Goal: Book appointment/travel/reservation

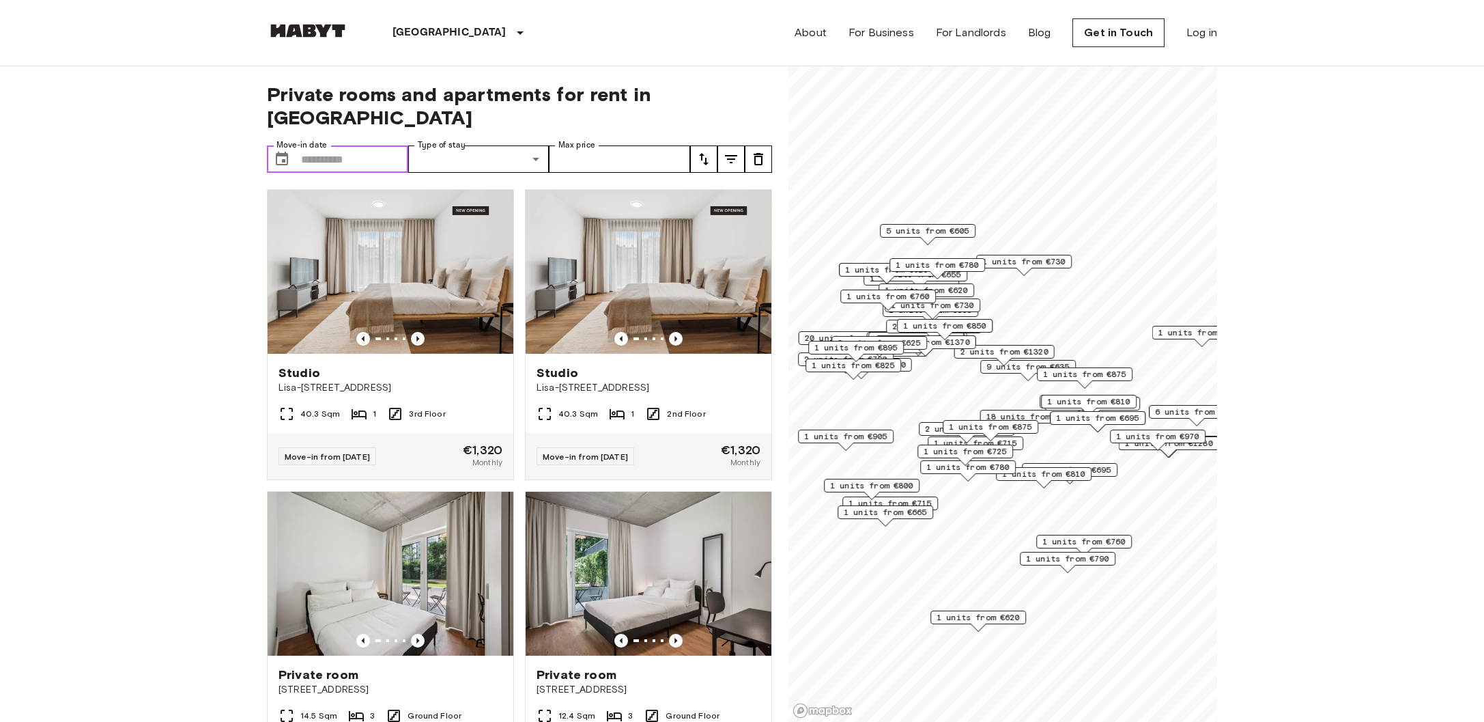
click at [357, 145] on input "Move-in date" at bounding box center [354, 158] width 107 height 27
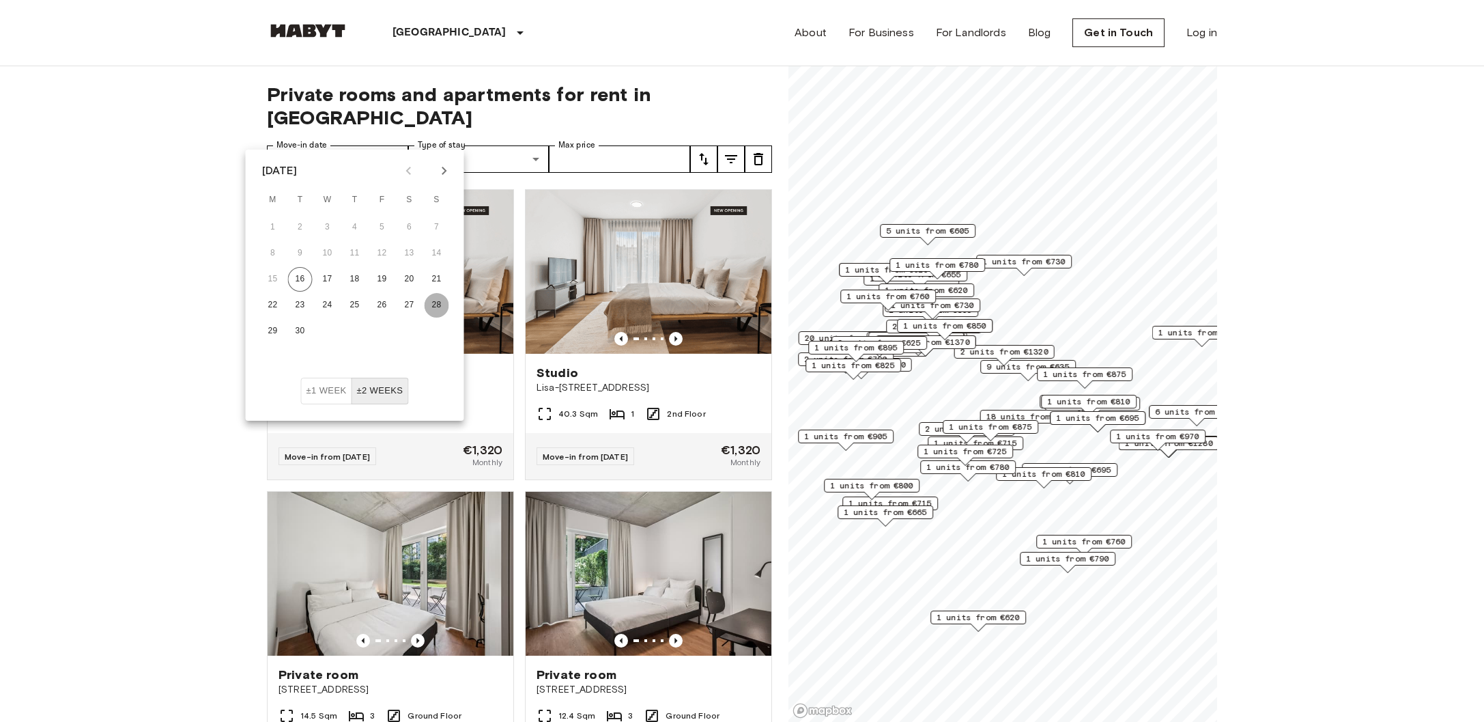
click at [440, 303] on button "28" at bounding box center [437, 305] width 25 height 25
type input "**********"
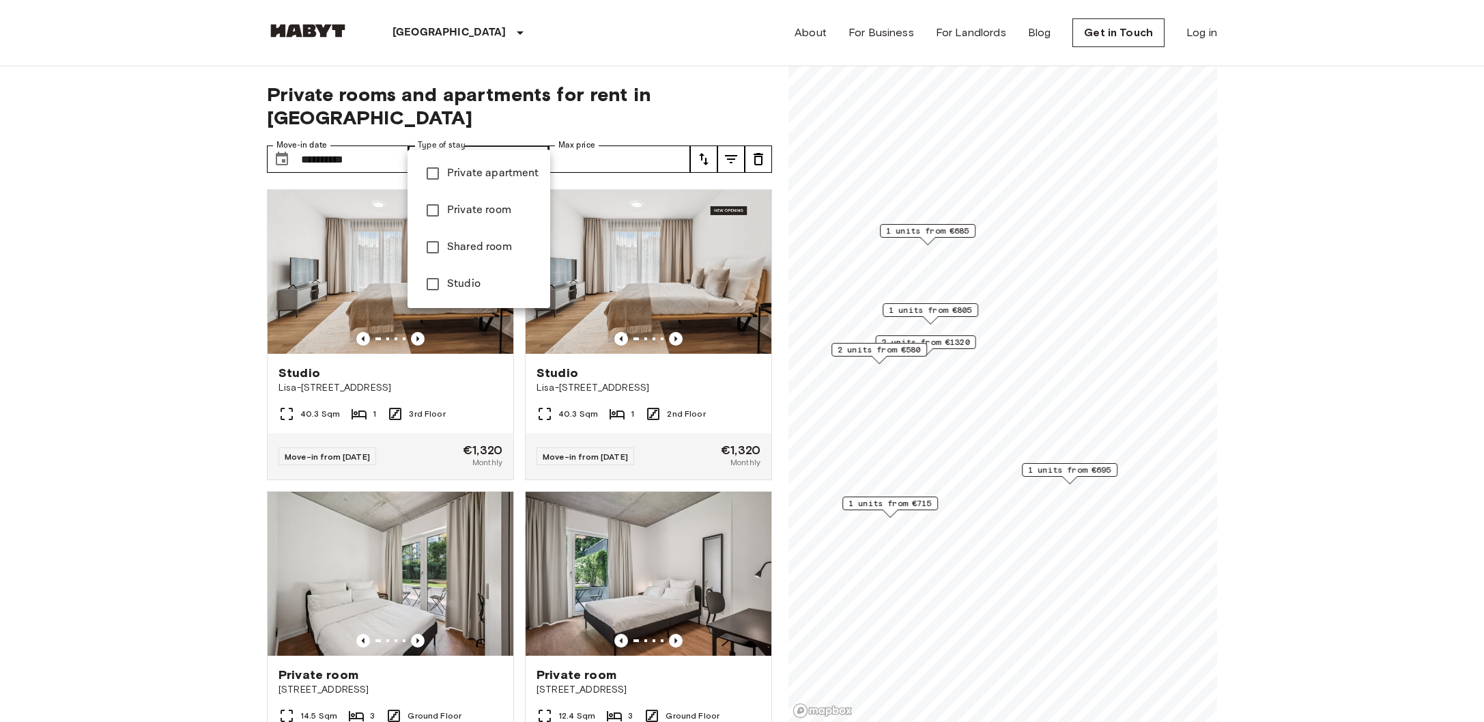
click at [488, 285] on span "Studio" at bounding box center [493, 284] width 92 height 16
type input "******"
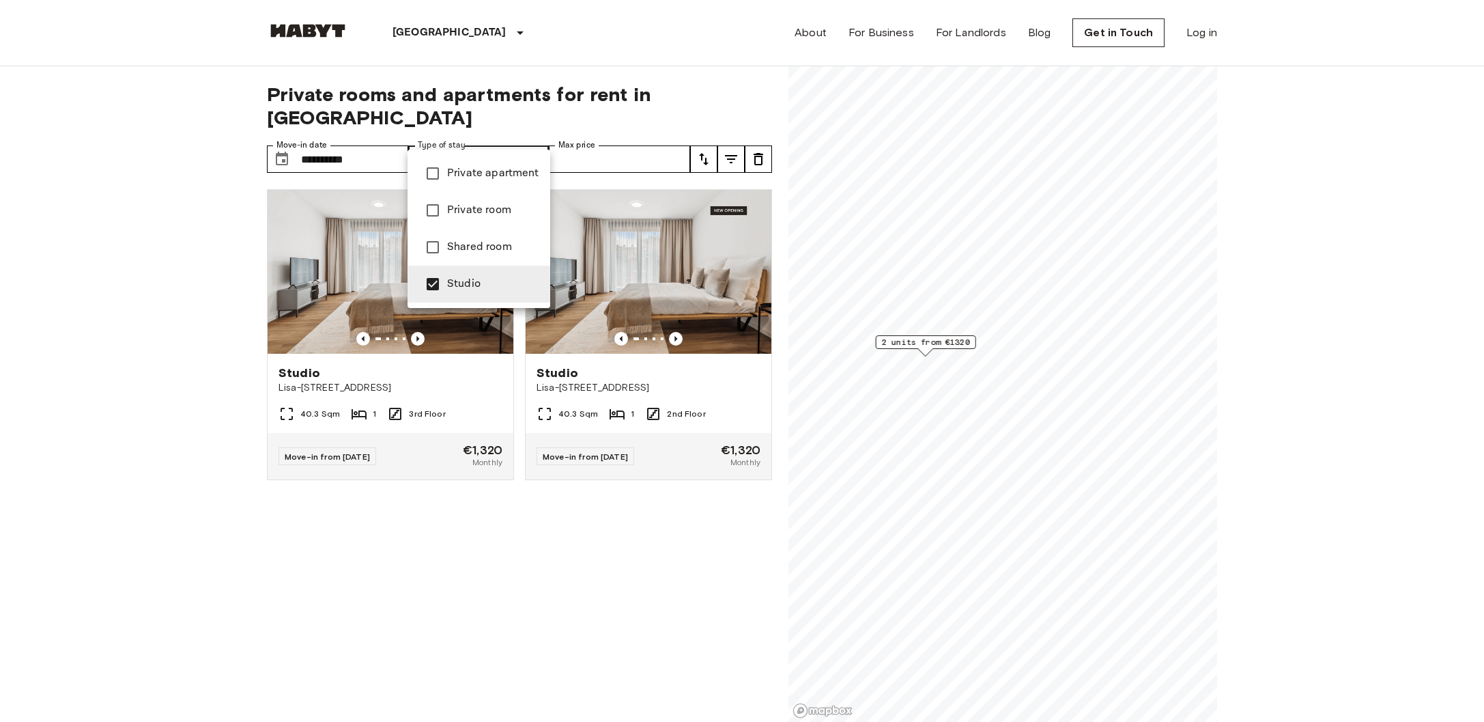
click at [624, 134] on div at bounding box center [742, 361] width 1484 height 722
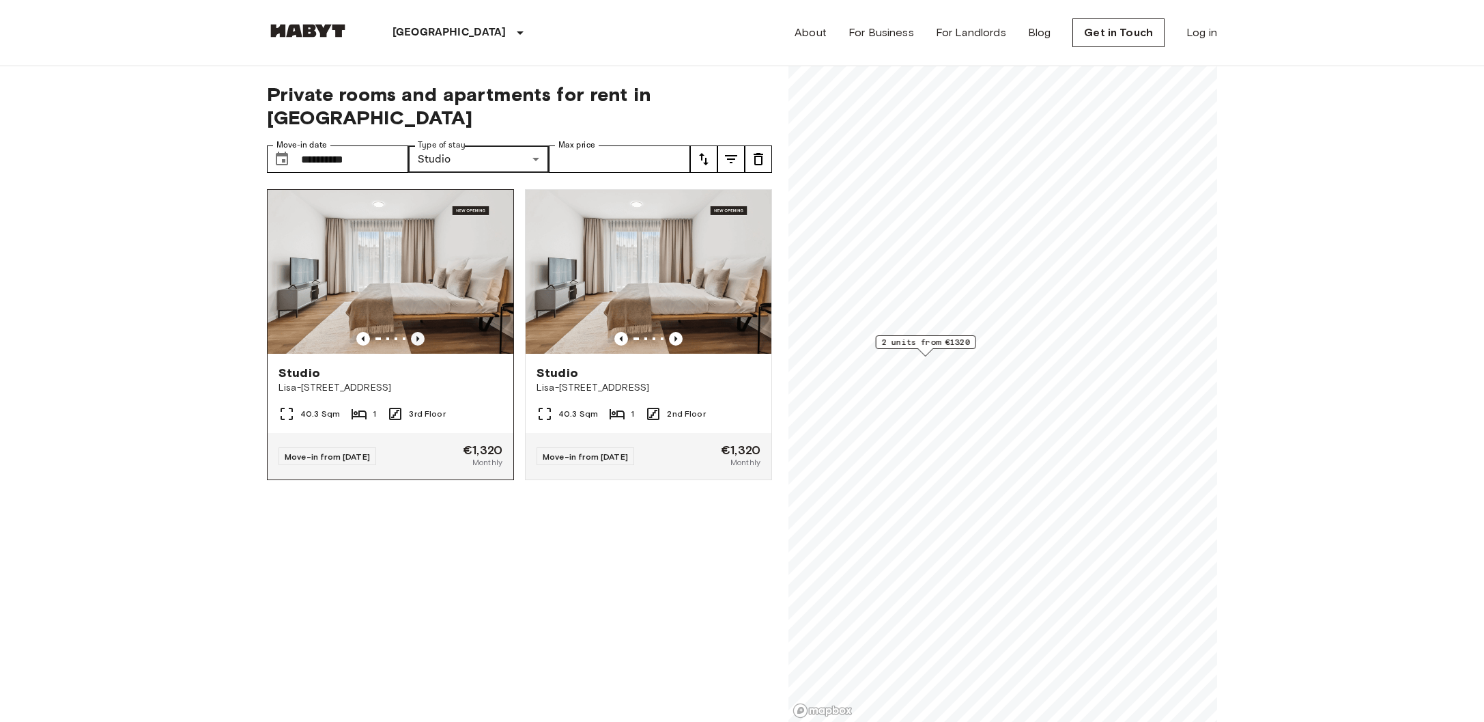
click at [423, 332] on icon "Previous image" at bounding box center [418, 339] width 14 height 14
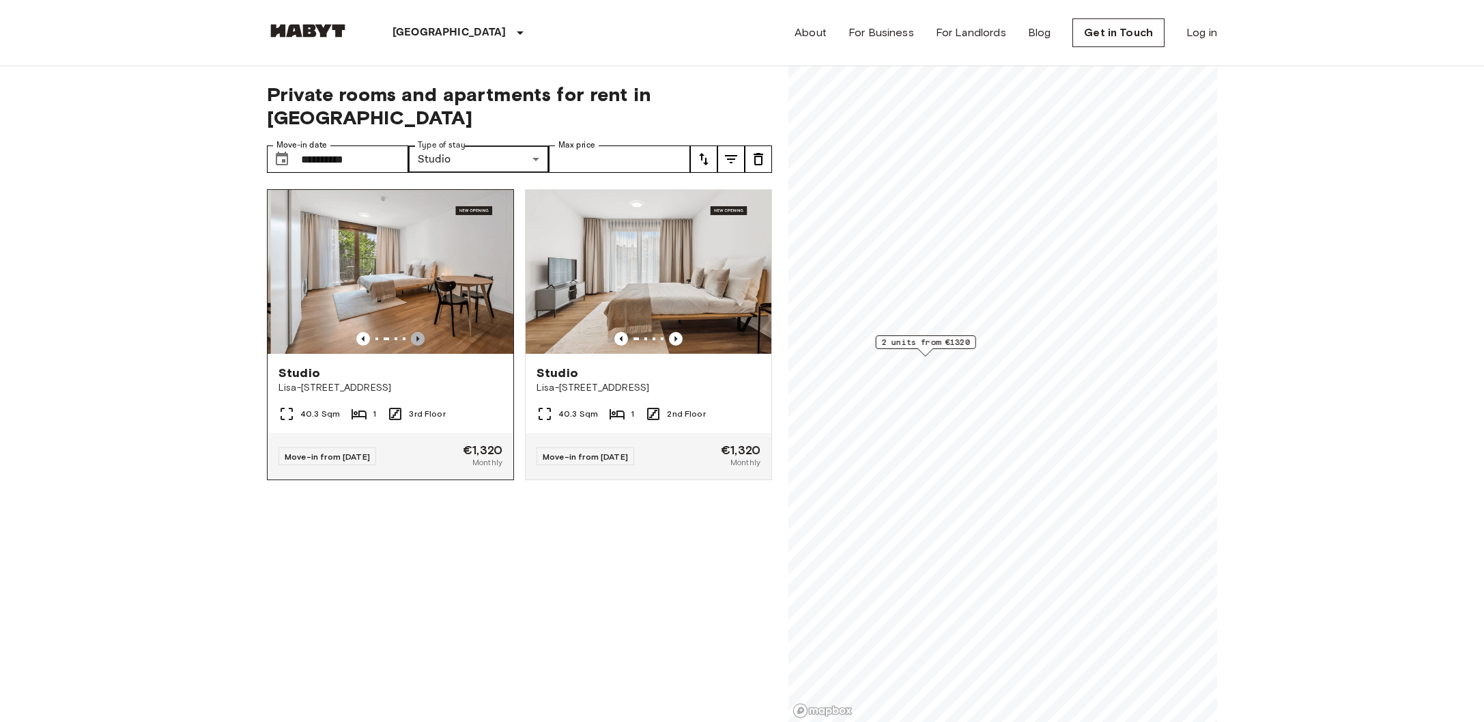
click at [423, 332] on icon "Previous image" at bounding box center [418, 339] width 14 height 14
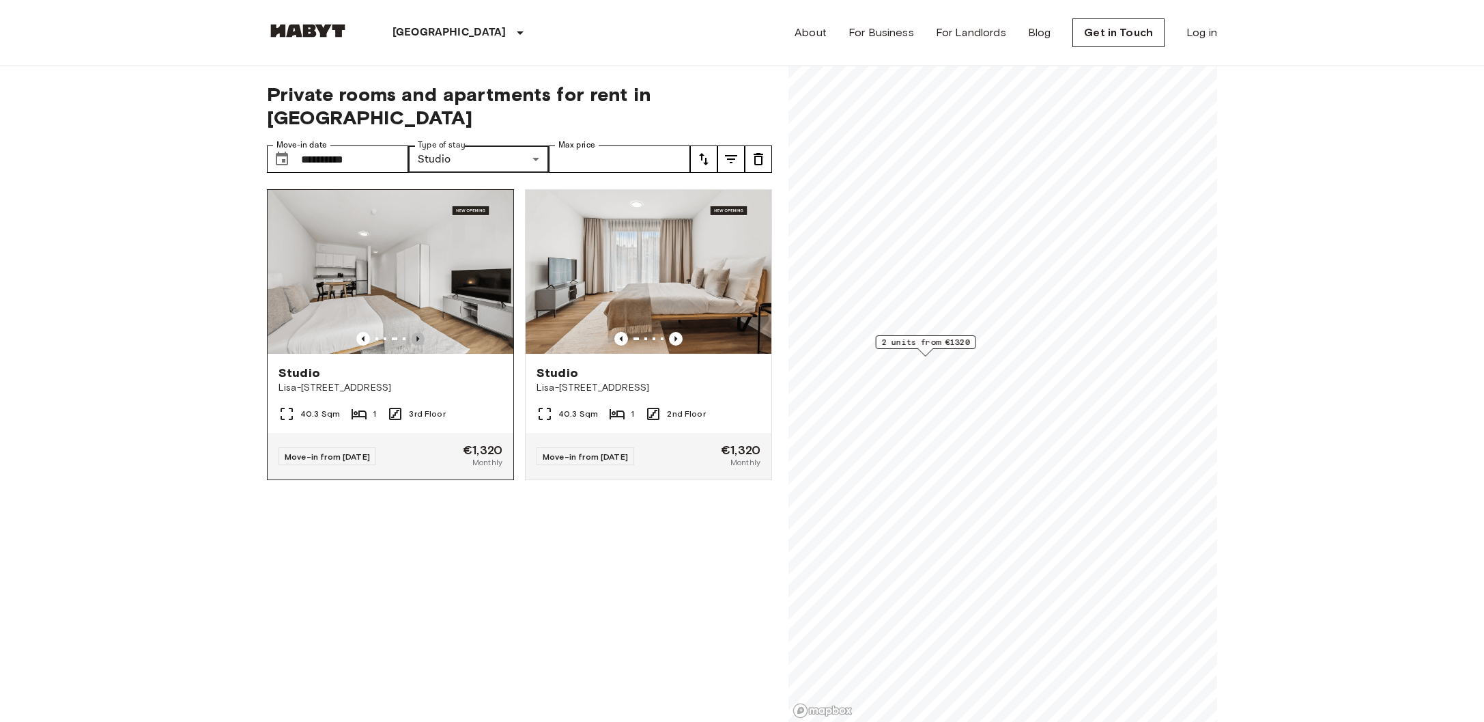
click at [423, 332] on icon "Previous image" at bounding box center [418, 339] width 14 height 14
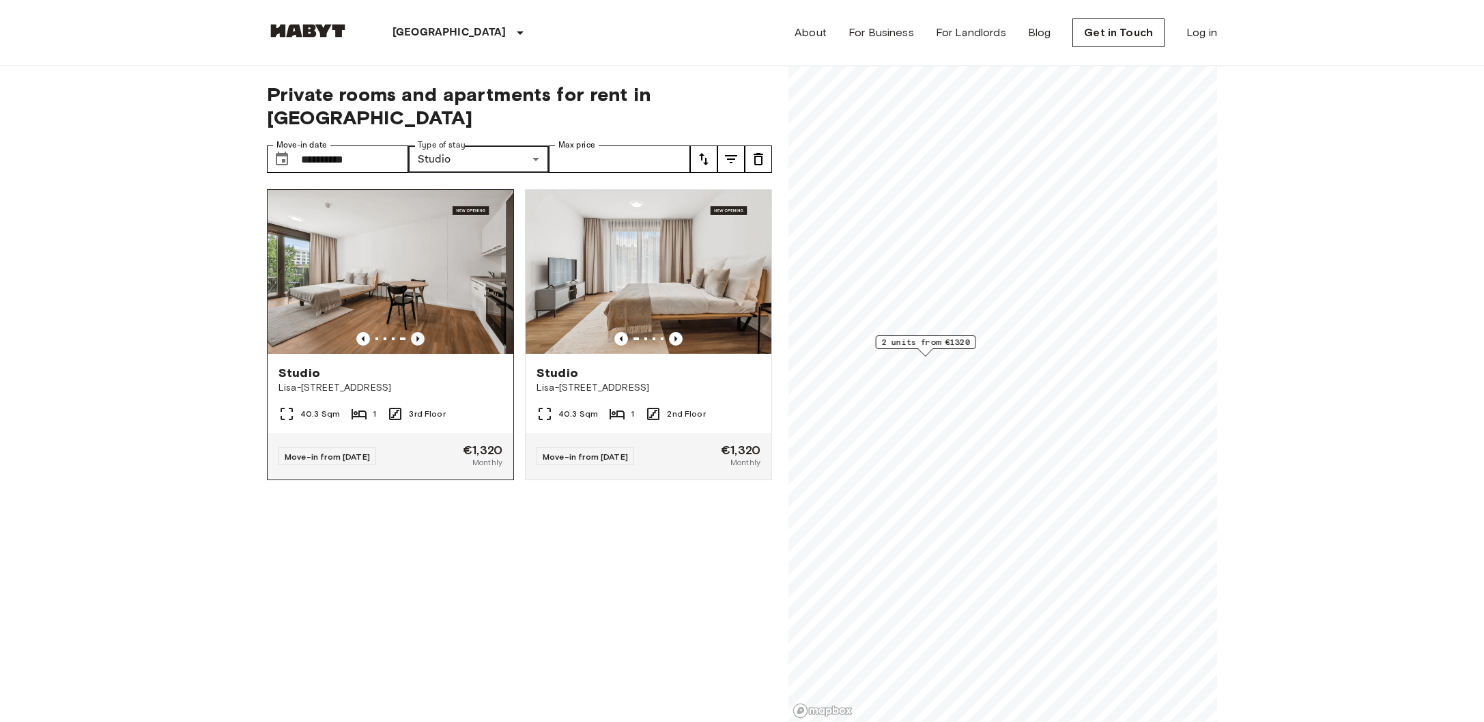
click at [423, 332] on icon "Previous image" at bounding box center [418, 339] width 14 height 14
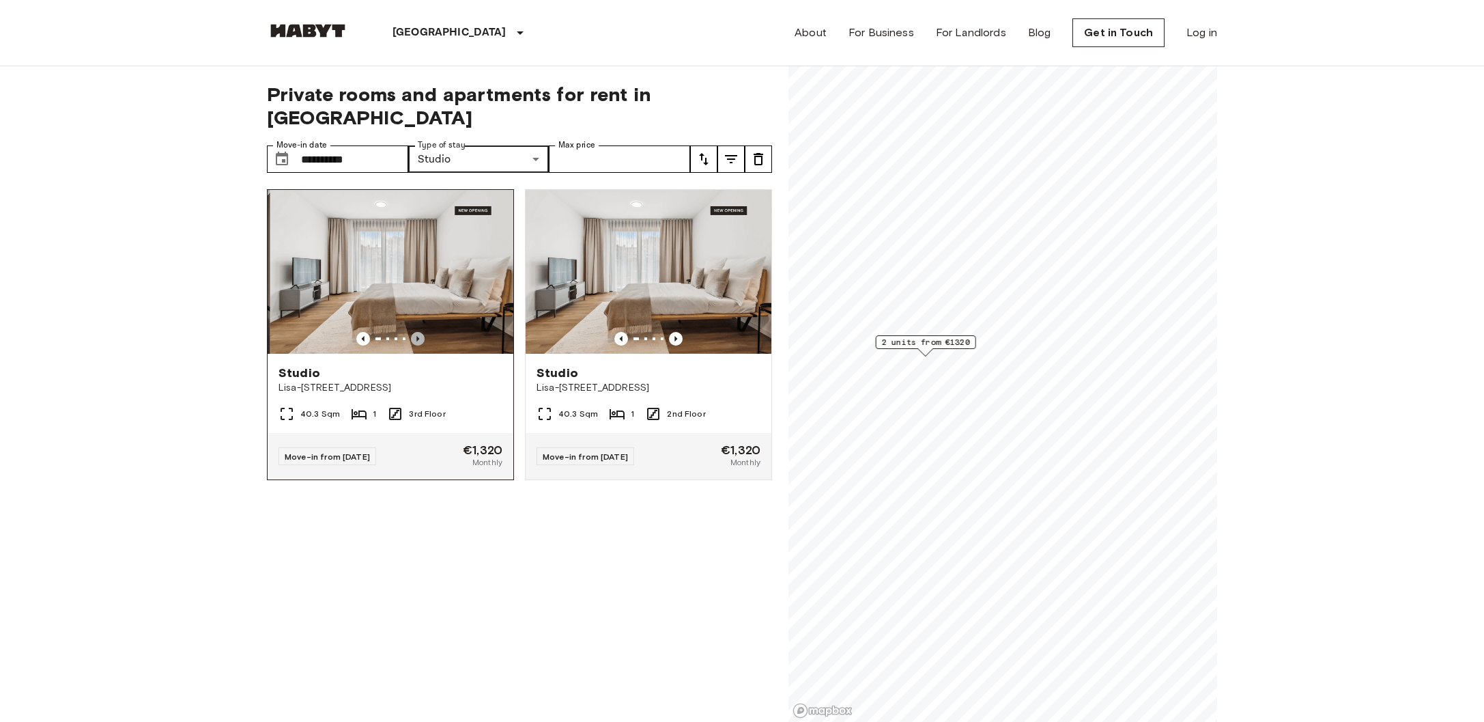
click at [423, 332] on icon "Previous image" at bounding box center [418, 339] width 14 height 14
